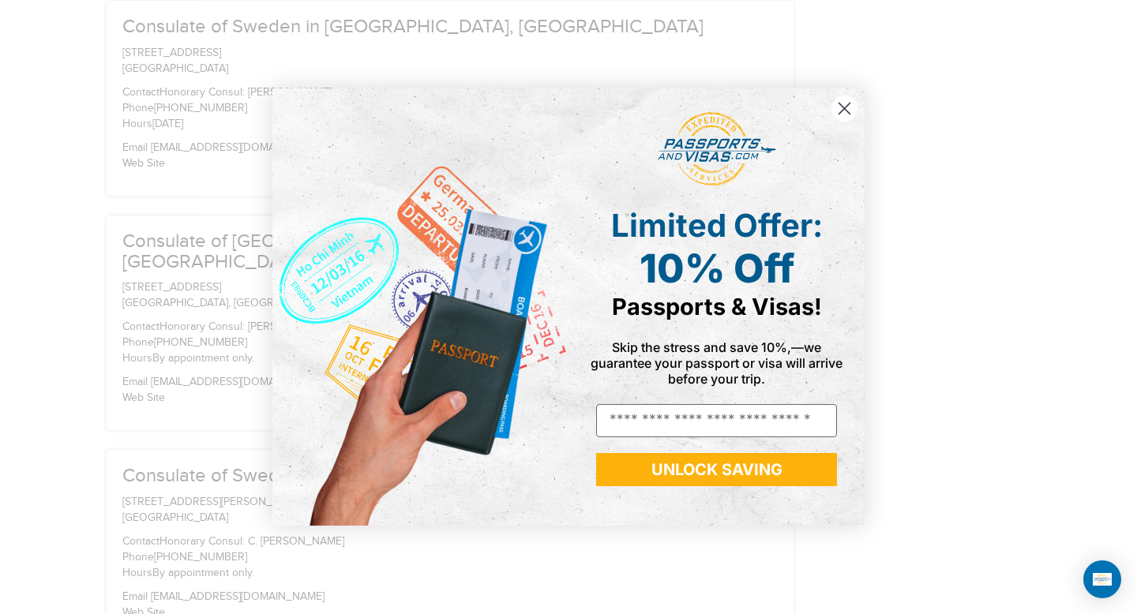
scroll to position [1976, 0]
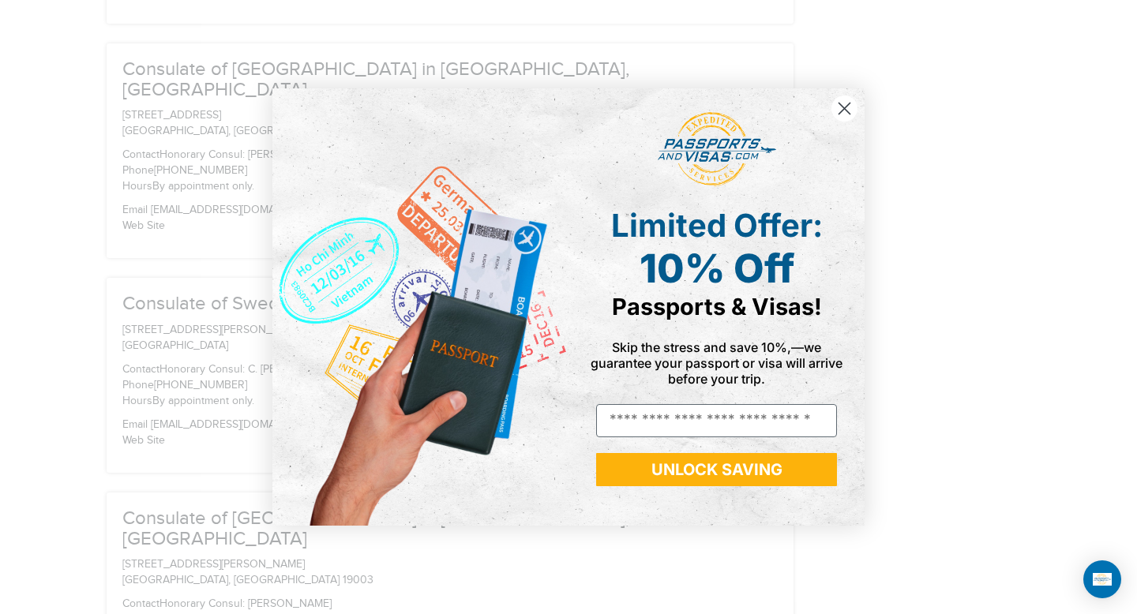
click at [847, 103] on circle "Close dialog" at bounding box center [844, 109] width 26 height 26
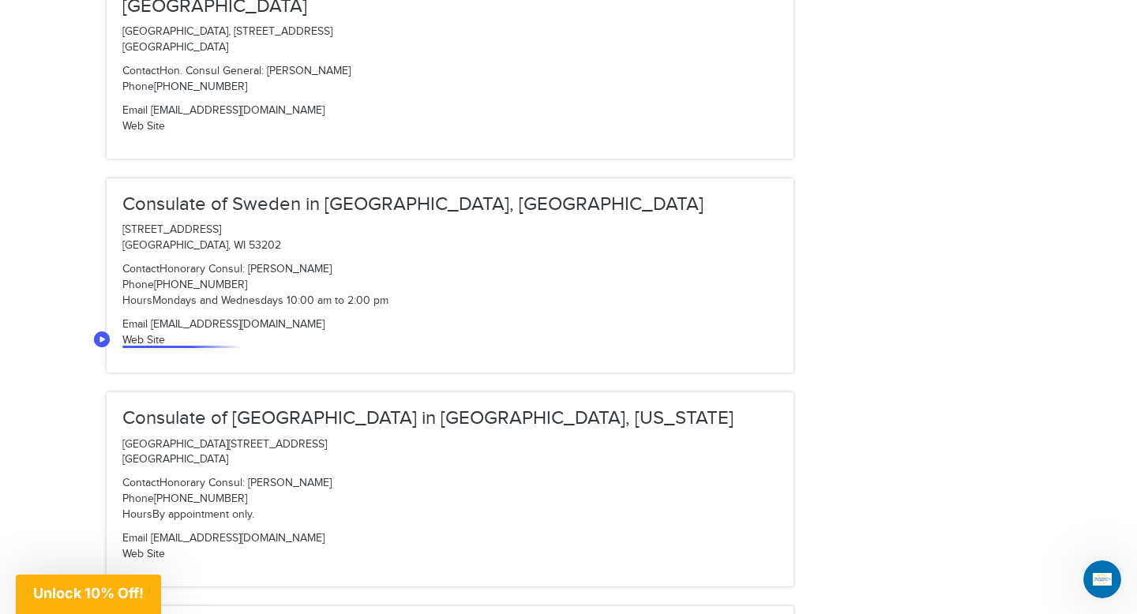
scroll to position [3625, 0]
drag, startPoint x: 200, startPoint y: 295, endPoint x: 397, endPoint y: 294, distance: 196.5
click at [397, 438] on p "Longford Plaza, 3097 East Warm Springs Road, Suite 100 Las Vegas, NV 89120" at bounding box center [449, 454] width 655 height 32
copy p "3097 East Warm Springs Road, Suite 100"
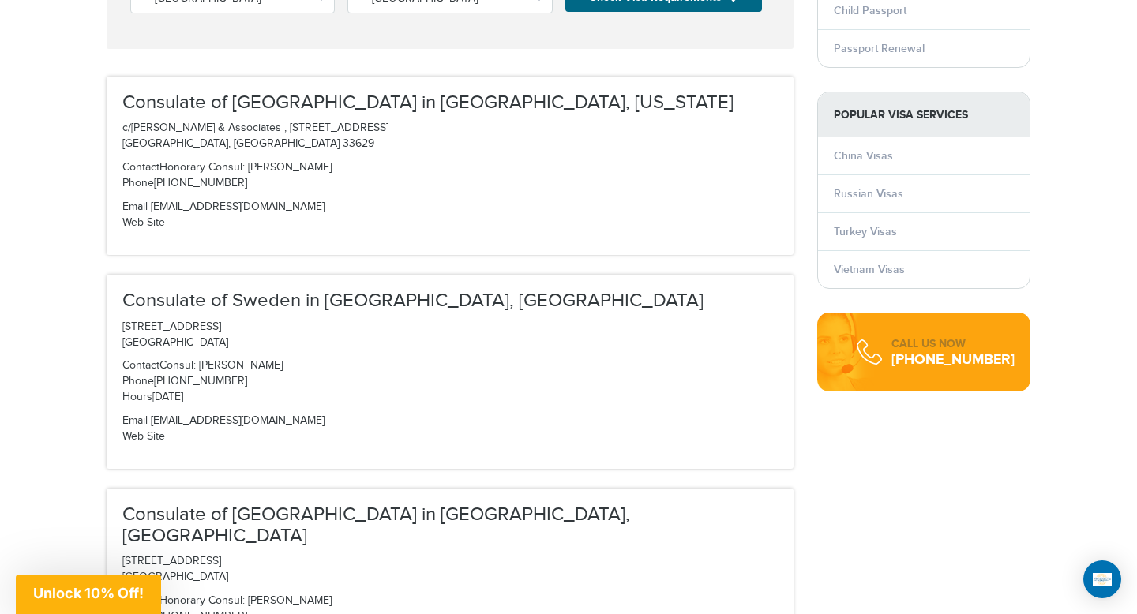
scroll to position [3592, 0]
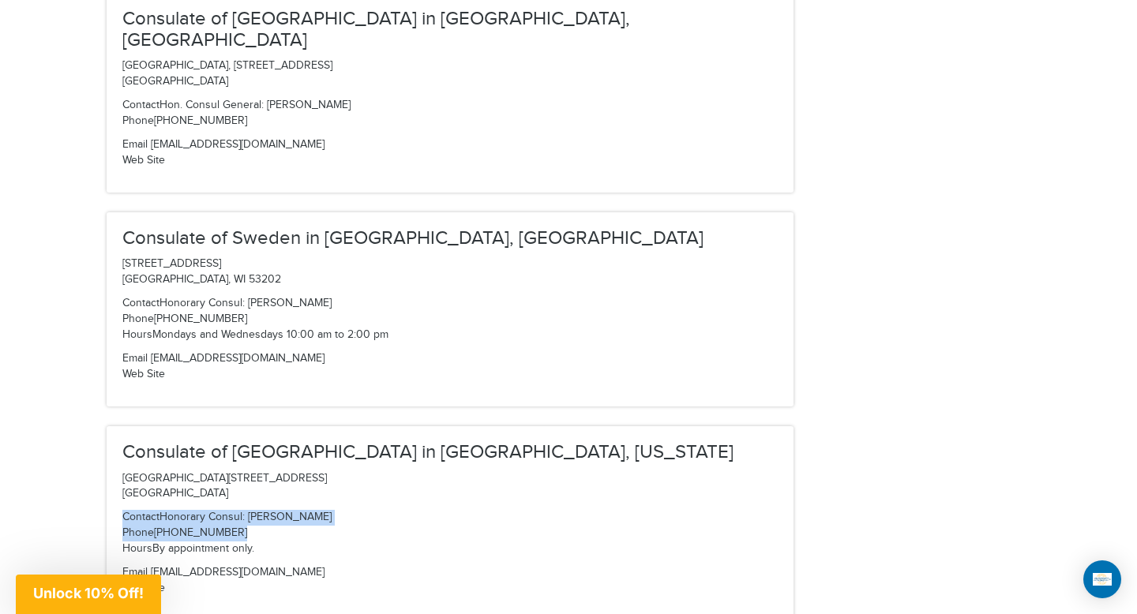
drag, startPoint x: 124, startPoint y: 372, endPoint x: 233, endPoint y: 388, distance: 110.1
click at [233, 510] on p "Contact Honorary Consul: [PERSON_NAME] Phone [PHONE_NUMBER] Hours By appointmen…" at bounding box center [449, 533] width 655 height 47
copy p "Contact Honorary Consul: [PERSON_NAME] Phone [PHONE_NUMBER]"
